Goal: Task Accomplishment & Management: Complete application form

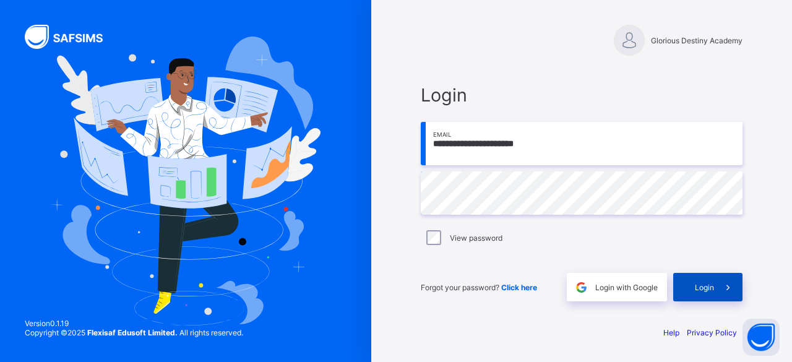
click at [715, 275] on span at bounding box center [728, 287] width 28 height 28
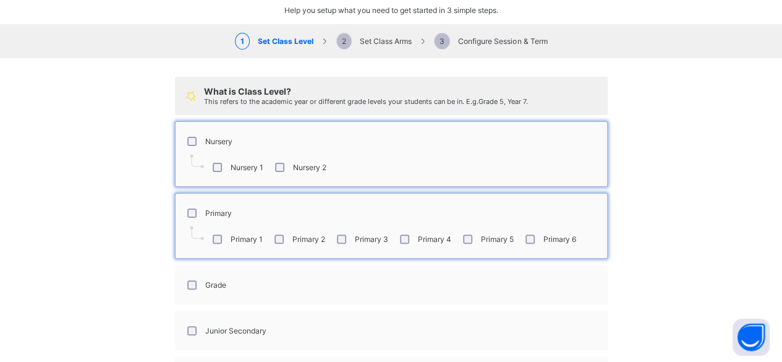
scroll to position [77, 0]
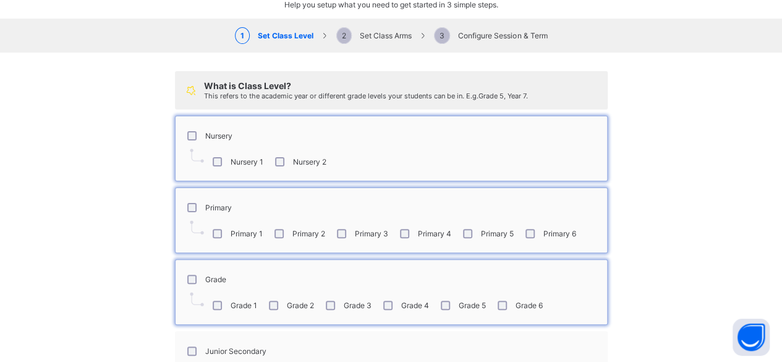
click at [386, 307] on div "Grade 4" at bounding box center [405, 305] width 54 height 26
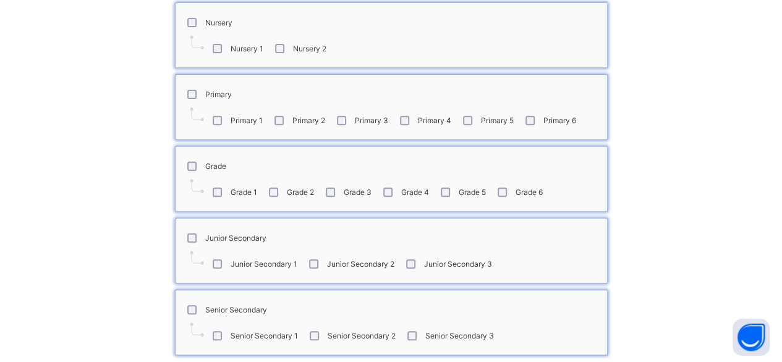
scroll to position [242, 0]
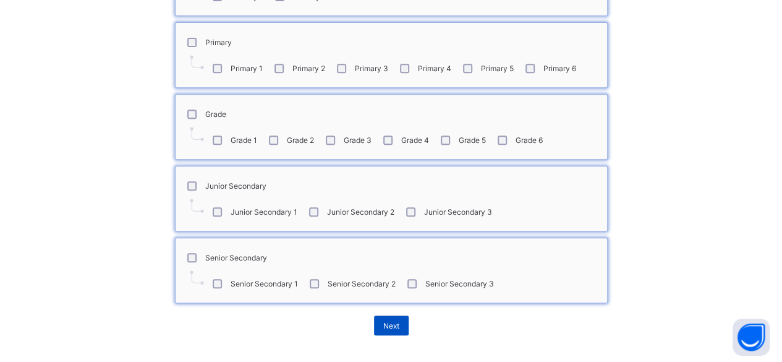
click at [387, 325] on span "Next" at bounding box center [391, 325] width 16 height 9
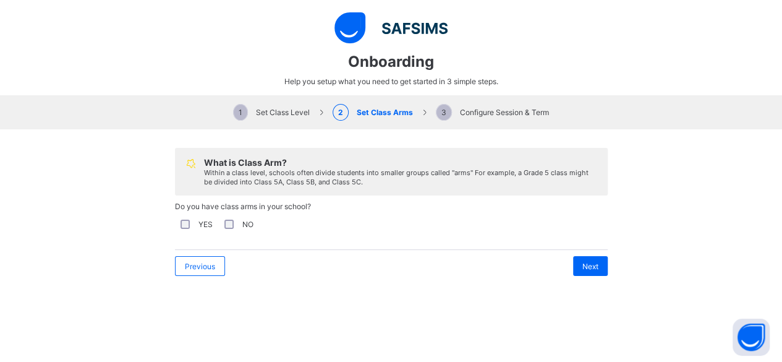
scroll to position [0, 0]
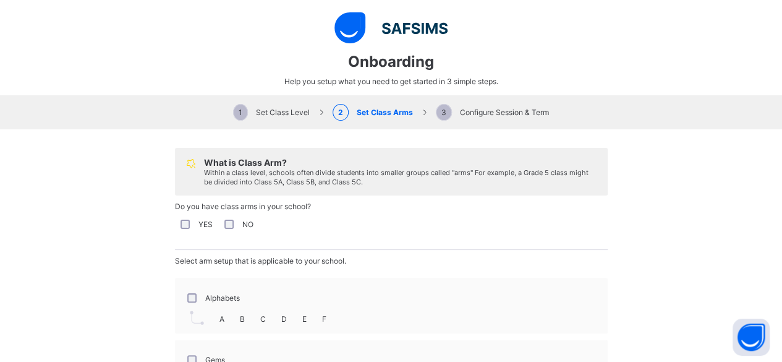
click at [260, 316] on span "C" at bounding box center [263, 318] width 6 height 9
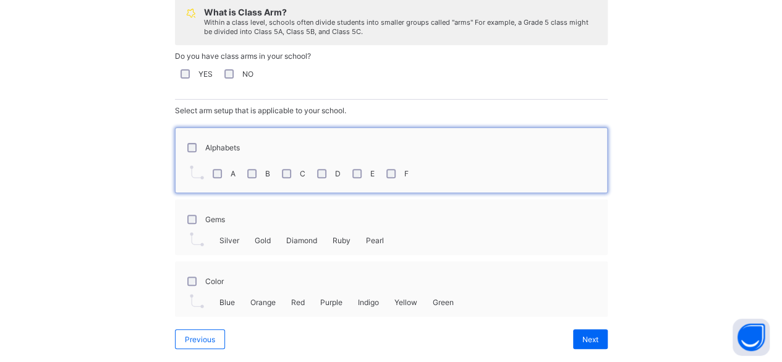
scroll to position [162, 0]
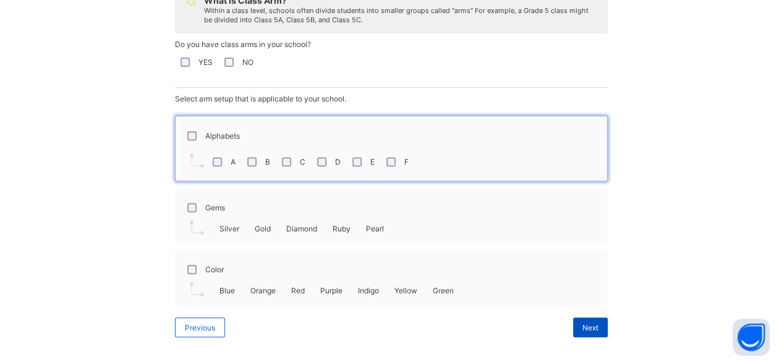
click at [583, 323] on span "Next" at bounding box center [591, 327] width 16 height 9
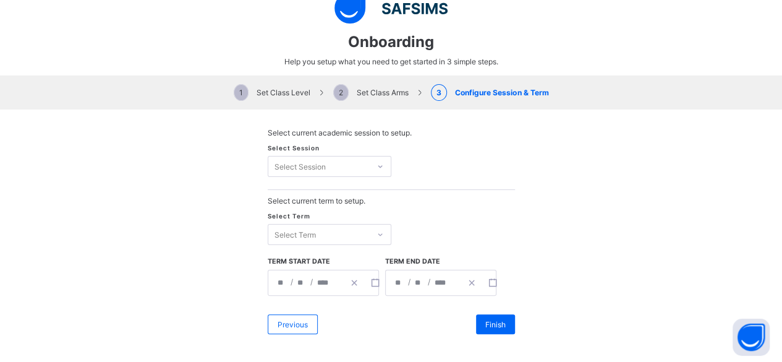
scroll to position [20, 0]
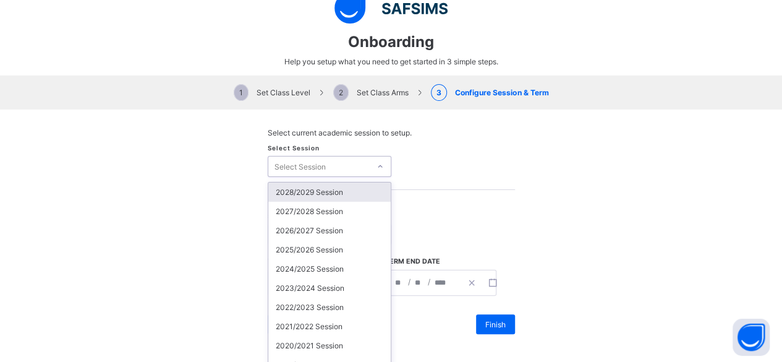
click at [377, 162] on icon at bounding box center [380, 166] width 7 height 12
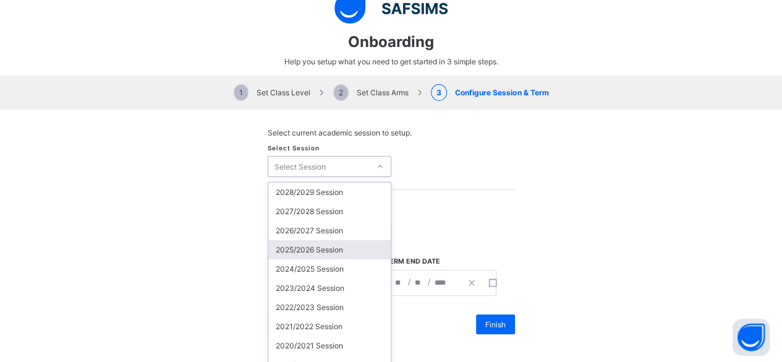
click at [318, 250] on div "2025/2026 Session" at bounding box center [329, 249] width 122 height 19
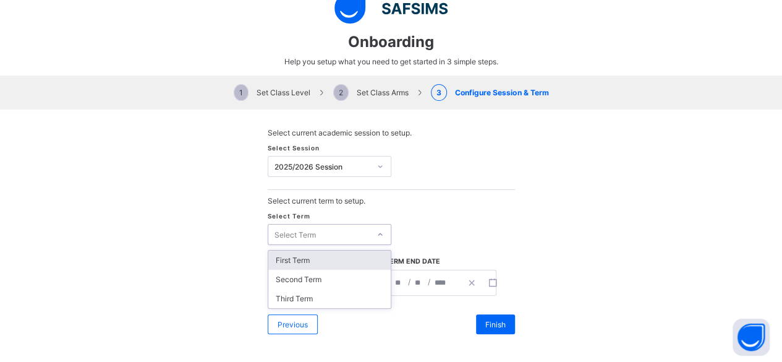
click at [348, 224] on div "Select Term" at bounding box center [330, 234] width 124 height 21
click at [310, 263] on div "First Term" at bounding box center [329, 259] width 122 height 19
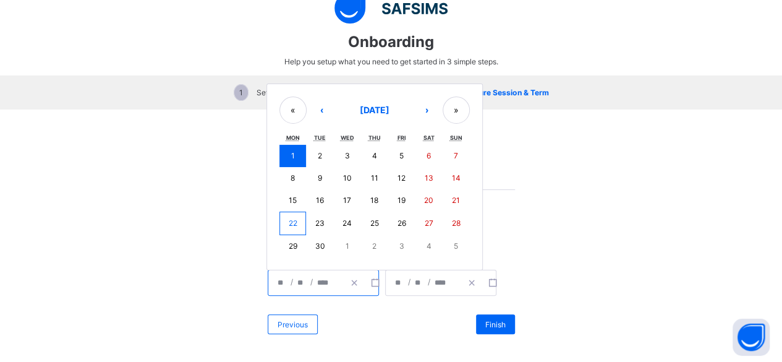
click at [317, 284] on input "****" at bounding box center [326, 282] width 19 height 25
click at [291, 158] on button "1" at bounding box center [293, 156] width 27 height 22
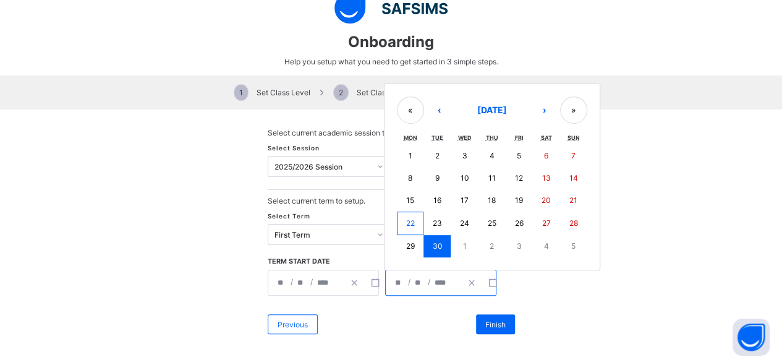
click at [435, 278] on input "****" at bounding box center [443, 282] width 19 height 25
click at [534, 109] on button "›" at bounding box center [544, 109] width 27 height 27
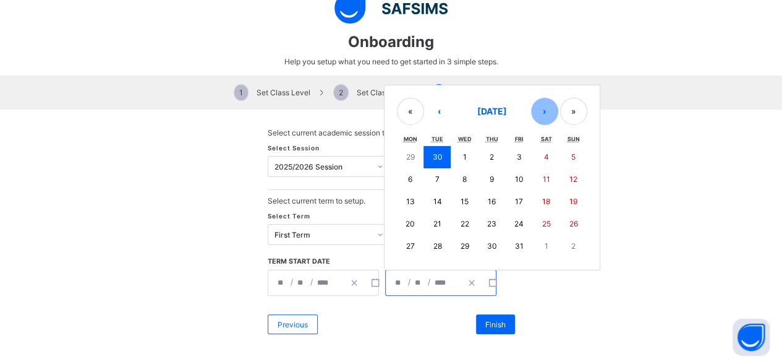
click at [534, 109] on button "›" at bounding box center [544, 111] width 27 height 27
click at [515, 177] on abbr "12" at bounding box center [519, 178] width 8 height 9
type input "**********"
type input "**"
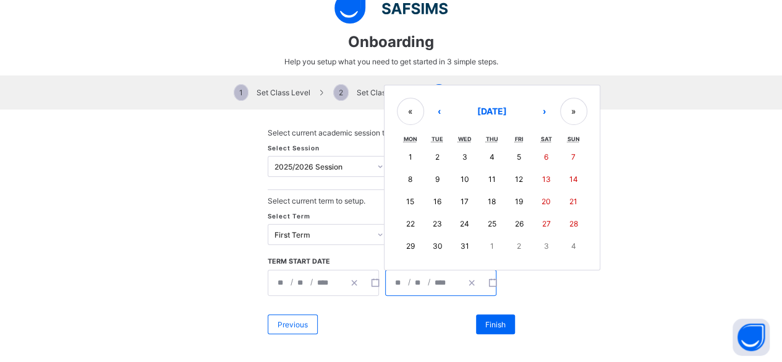
type input "**"
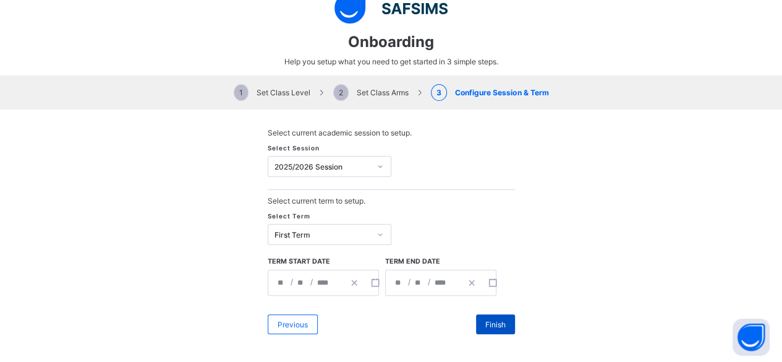
click at [487, 314] on div "Finish" at bounding box center [495, 324] width 39 height 20
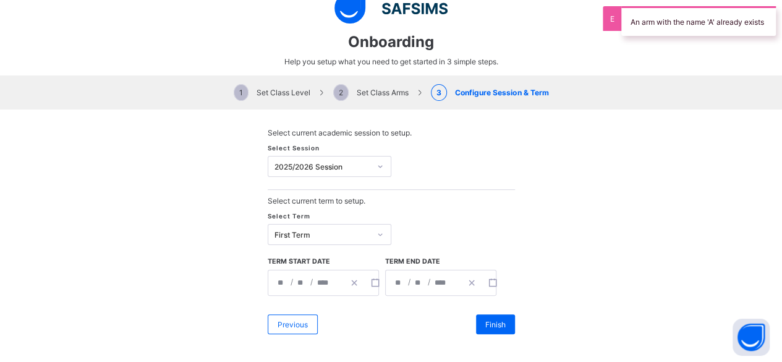
click at [344, 92] on span "2 Set Class Arms" at bounding box center [370, 92] width 75 height 9
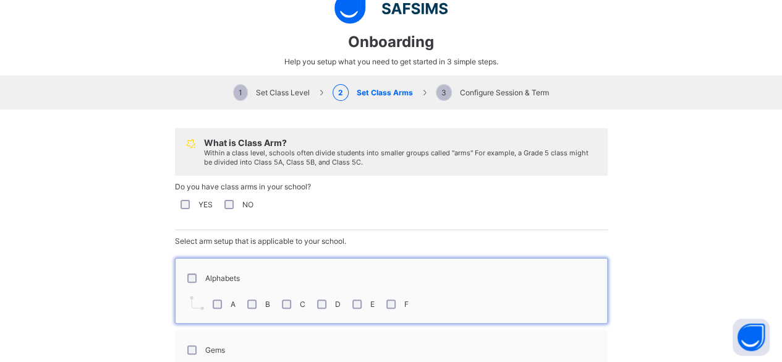
scroll to position [0, 0]
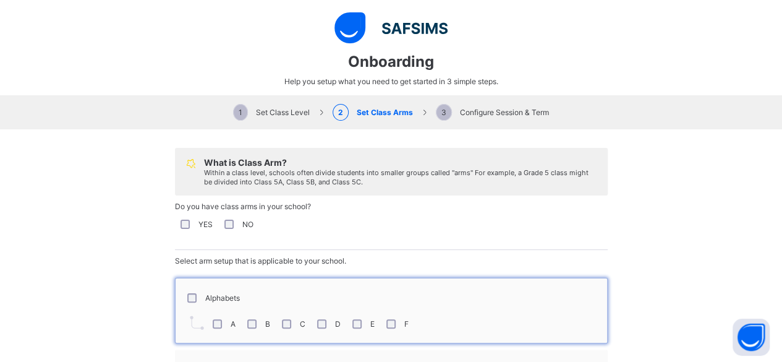
click at [477, 113] on span "3 Configure Session & Term" at bounding box center [492, 112] width 113 height 9
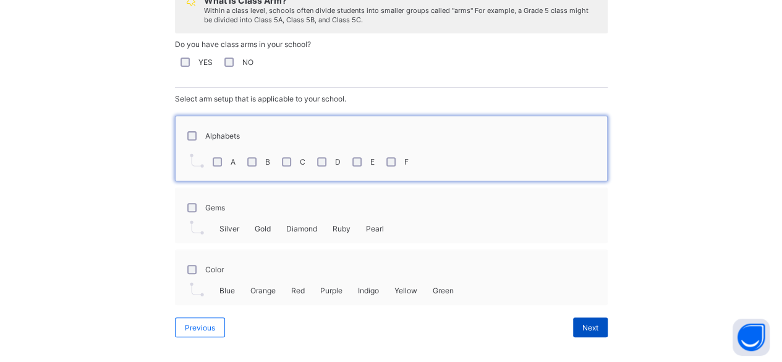
click at [590, 323] on span "Next" at bounding box center [591, 327] width 16 height 9
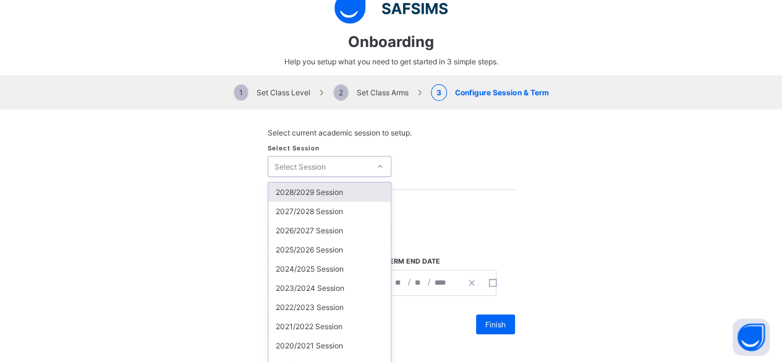
scroll to position [20, 0]
click at [339, 158] on div "Select Session" at bounding box center [318, 166] width 101 height 17
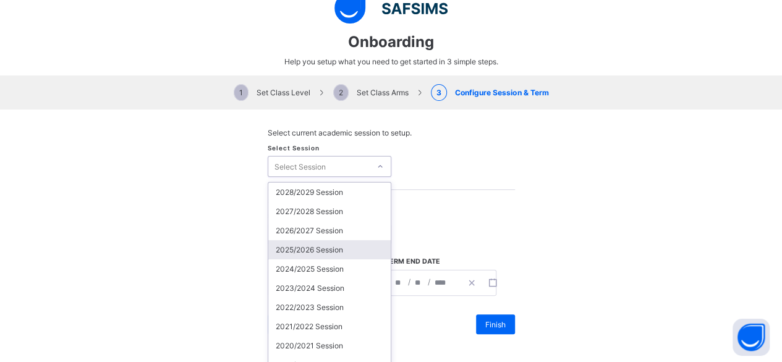
click at [333, 240] on div "2025/2026 Session" at bounding box center [329, 249] width 122 height 19
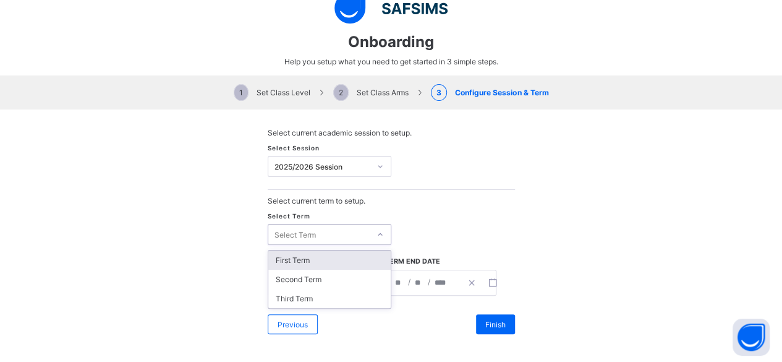
click at [333, 237] on div "Select Term" at bounding box center [318, 234] width 101 height 17
click at [380, 93] on span "2 Set Class Arms" at bounding box center [370, 92] width 75 height 9
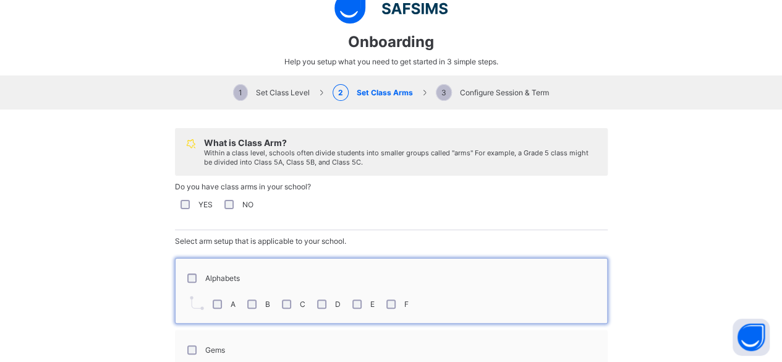
click at [230, 200] on div "NO" at bounding box center [238, 204] width 32 height 9
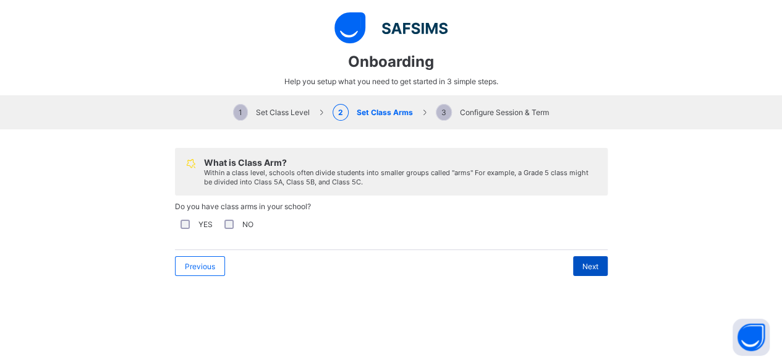
click at [596, 259] on div "Next" at bounding box center [590, 266] width 35 height 20
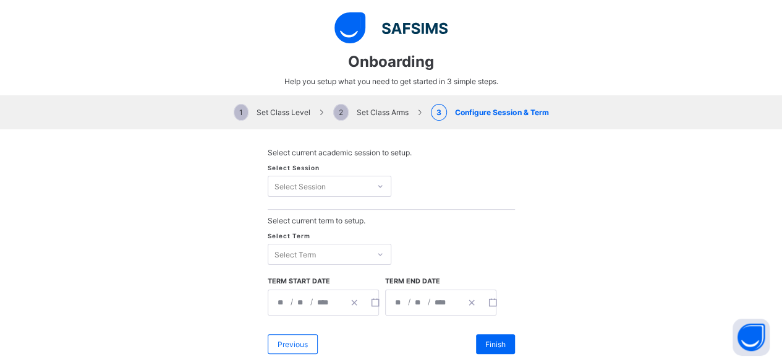
scroll to position [20, 0]
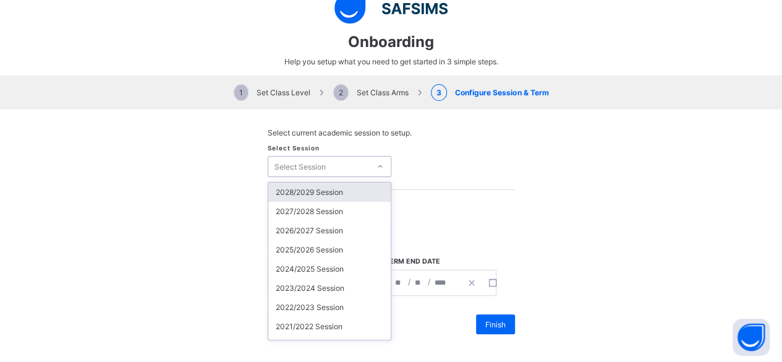
click at [363, 177] on div "option 2028/2029 Session focused, 1 of 24. 24 results available. Use Up and Dow…" at bounding box center [330, 166] width 124 height 21
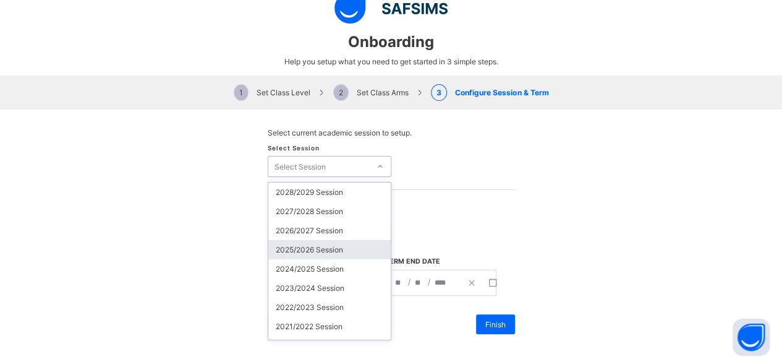
click at [328, 244] on div "2025/2026 Session" at bounding box center [329, 249] width 122 height 19
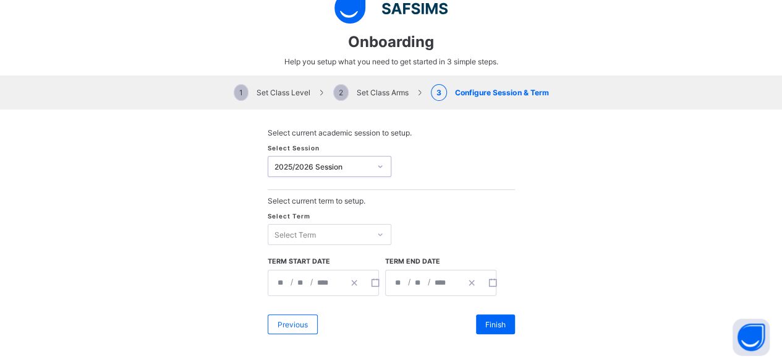
click at [313, 226] on div "Select Term" at bounding box center [318, 234] width 101 height 17
click at [304, 257] on div "First Term" at bounding box center [329, 259] width 122 height 19
click at [421, 276] on div "**********" at bounding box center [423, 282] width 75 height 25
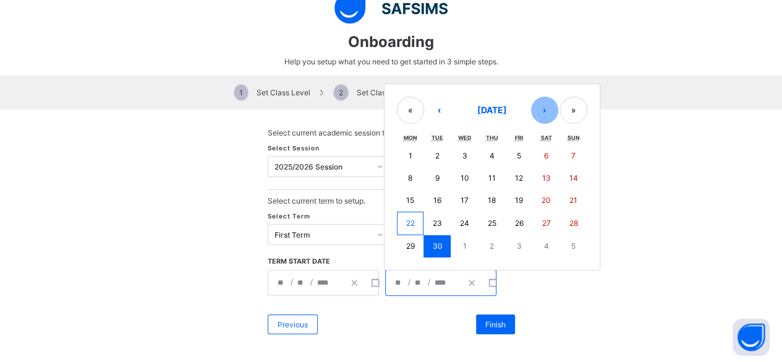
click at [537, 106] on button "›" at bounding box center [544, 109] width 27 height 27
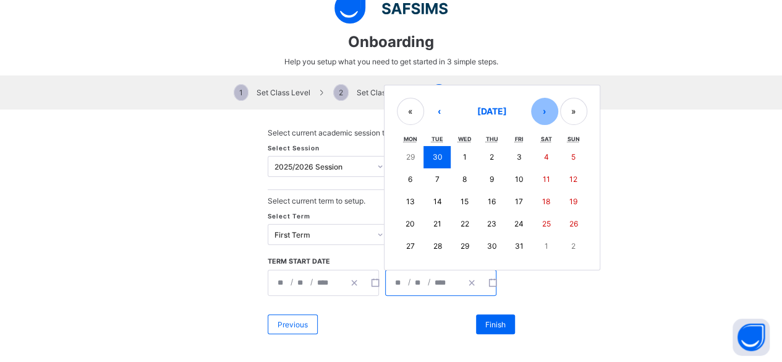
click at [537, 106] on button "›" at bounding box center [544, 111] width 27 height 27
click at [505, 182] on button "12" at bounding box center [518, 179] width 27 height 22
type input "**********"
type input "**"
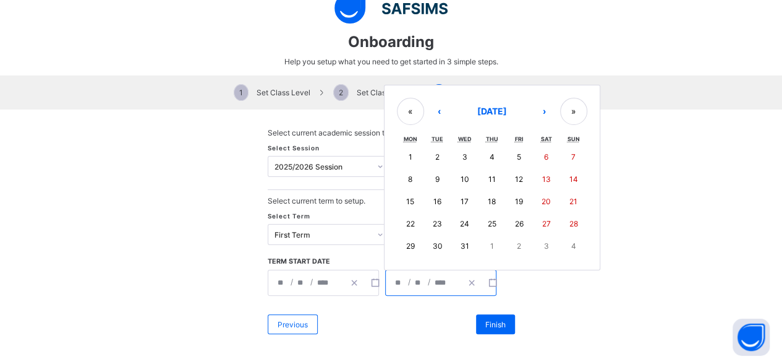
type input "**"
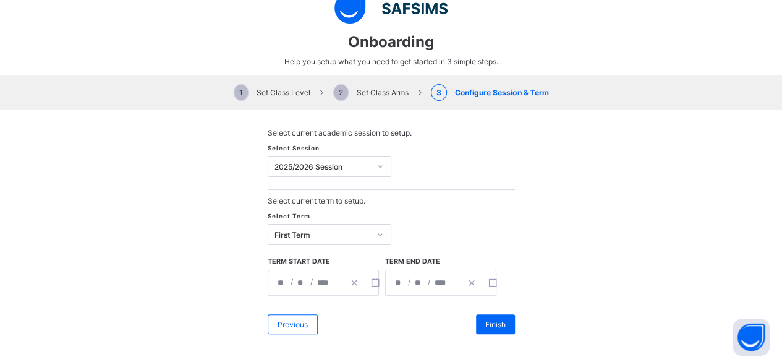
click at [503, 182] on div "Select Session 2025/2026 Session" at bounding box center [391, 166] width 247 height 46
click at [482, 326] on div "Finish" at bounding box center [495, 324] width 39 height 20
click at [492, 320] on span "Finish" at bounding box center [495, 324] width 20 height 9
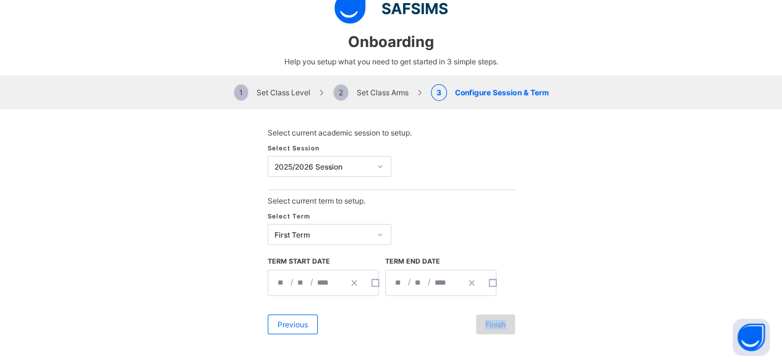
click at [492, 320] on span "Finish" at bounding box center [495, 324] width 20 height 9
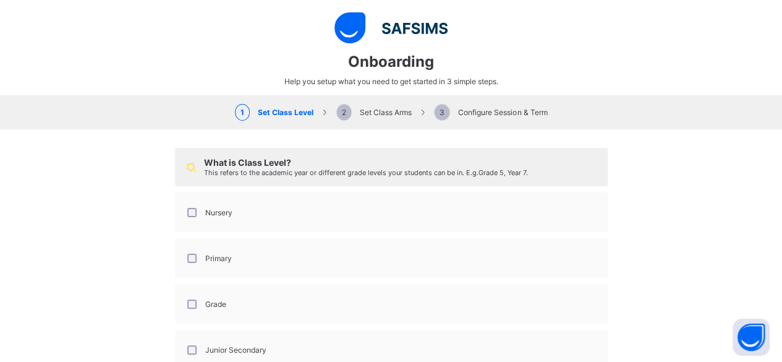
scroll to position [145, 0]
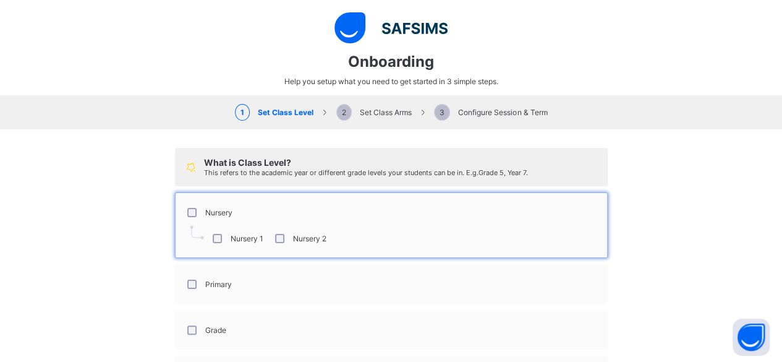
scroll to position [138, 0]
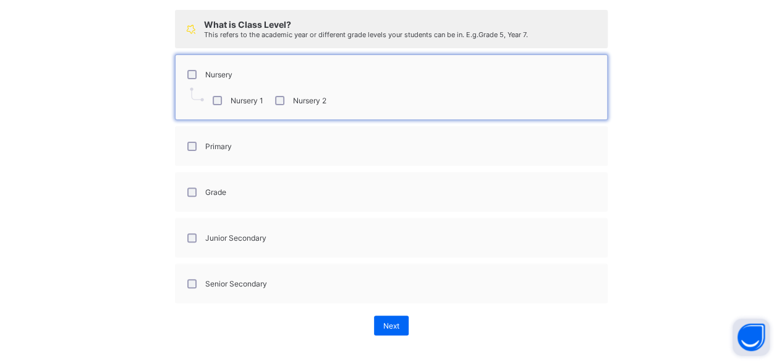
click at [746, 331] on button "Open asap" at bounding box center [751, 336] width 37 height 37
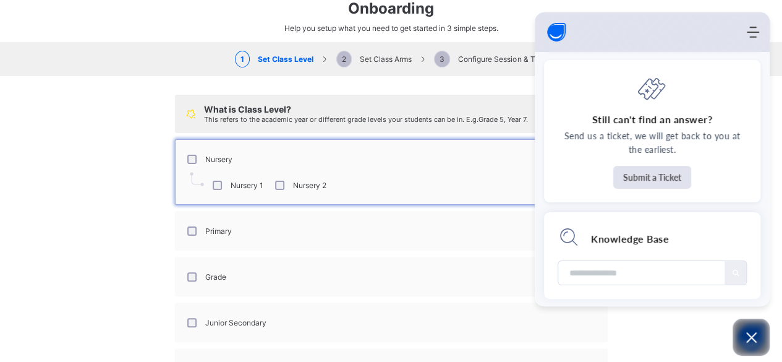
scroll to position [0, 0]
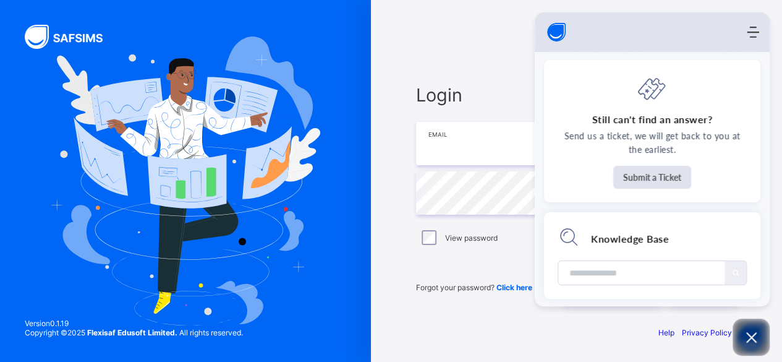
type input "**********"
